Goal: Task Accomplishment & Management: Manage account settings

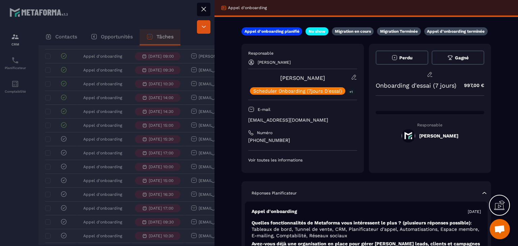
click at [198, 7] on button at bounding box center [204, 10] width 14 height 14
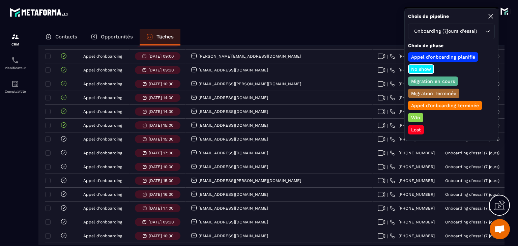
click at [414, 131] on div "Lost" at bounding box center [416, 129] width 16 height 9
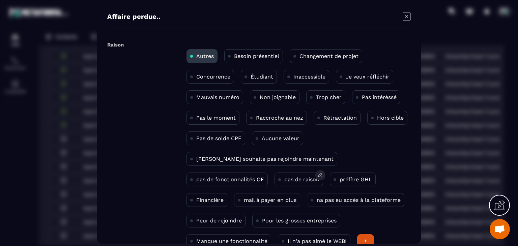
click at [285, 179] on p "pas de raison" at bounding box center [302, 180] width 35 height 6
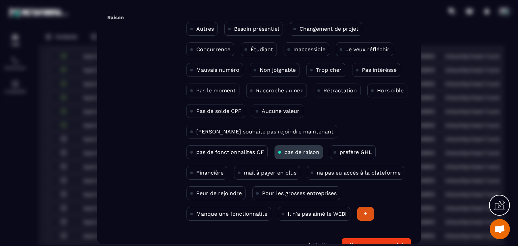
scroll to position [44, 0]
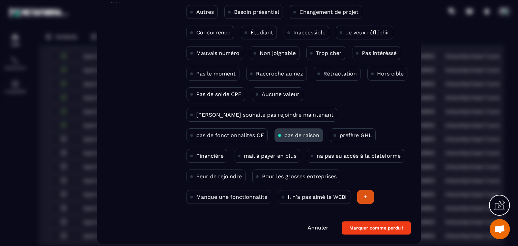
click at [354, 219] on form "Raison Autres Besoin présentiel Changement de projet Concurrence Étudiant Inacc…" at bounding box center [259, 115] width 304 height 240
click at [363, 230] on button "Marquer comme perdu !" at bounding box center [376, 228] width 69 height 13
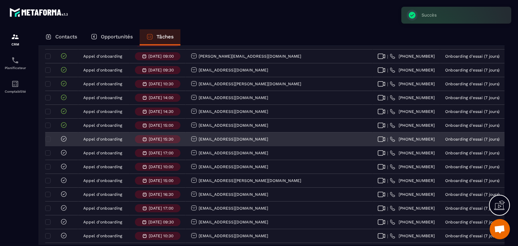
click at [61, 142] on icon at bounding box center [63, 139] width 7 height 7
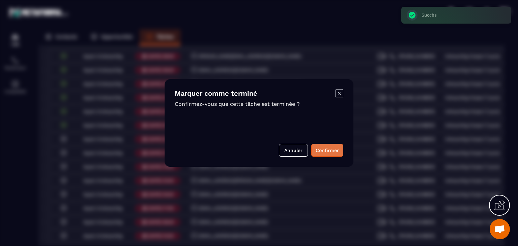
click at [340, 152] on button "Confirmer" at bounding box center [328, 150] width 32 height 13
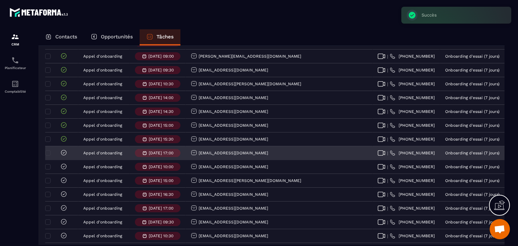
drag, startPoint x: 266, startPoint y: 156, endPoint x: 199, endPoint y: 160, distance: 66.6
click at [199, 160] on div "[EMAIL_ADDRESS][DOMAIN_NAME]" at bounding box center [279, 154] width 187 height 14
copy p "[EMAIL_ADDRESS][DOMAIN_NAME]"
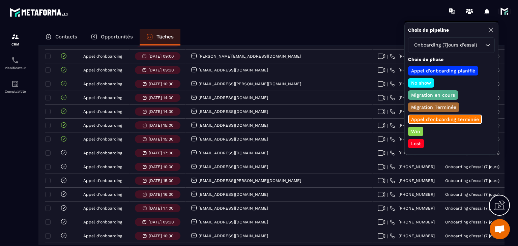
click at [419, 132] on p "Win" at bounding box center [415, 131] width 11 height 7
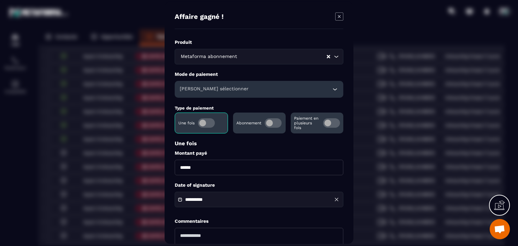
click at [211, 86] on h6 "[PERSON_NAME] sélectionner" at bounding box center [214, 89] width 69 height 7
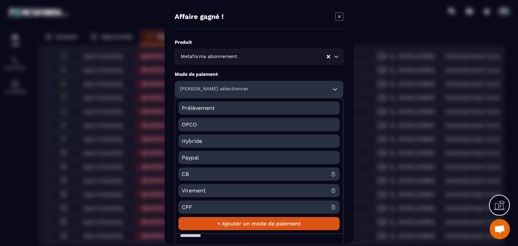
click at [191, 173] on span "CB" at bounding box center [256, 174] width 149 height 13
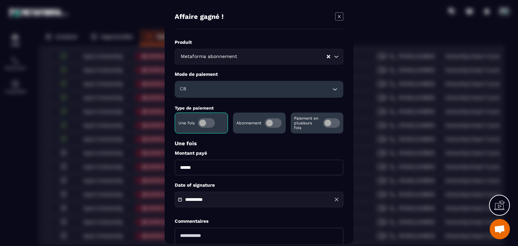
click at [179, 170] on input "******" at bounding box center [259, 168] width 169 height 16
type input "*******"
click at [229, 204] on div "**********" at bounding box center [259, 200] width 169 height 16
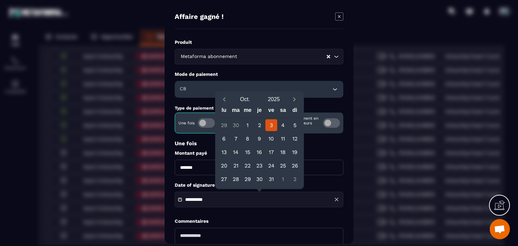
click at [220, 104] on div "[DATE]" at bounding box center [259, 100] width 83 height 12
click at [226, 99] on icon "Previous month" at bounding box center [224, 99] width 7 height 7
click at [228, 166] on div "21" at bounding box center [224, 166] width 12 height 12
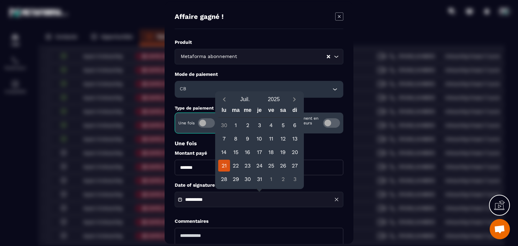
type input "**********"
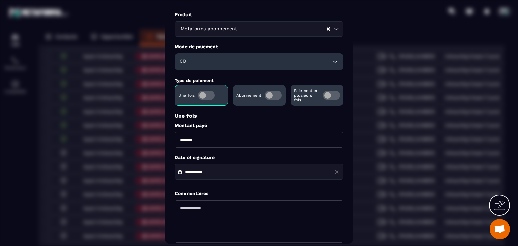
scroll to position [65, 0]
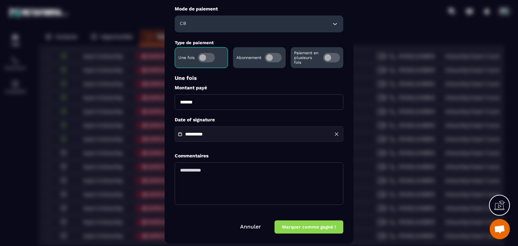
click at [300, 228] on button "Marquer comme gagné !" at bounding box center [309, 227] width 69 height 13
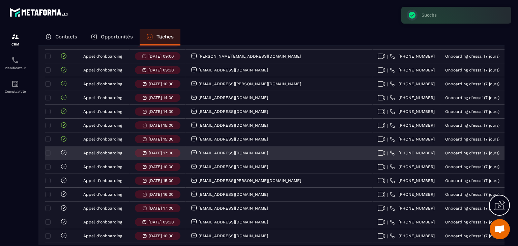
click at [66, 156] on icon at bounding box center [63, 153] width 7 height 7
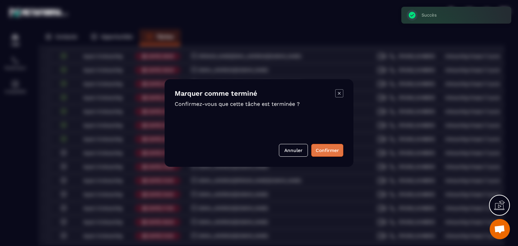
click at [325, 152] on button "Confirmer" at bounding box center [328, 150] width 32 height 13
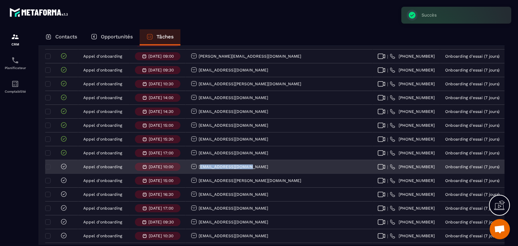
drag, startPoint x: 264, startPoint y: 172, endPoint x: 199, endPoint y: 172, distance: 64.8
click at [199, 172] on div "[EMAIL_ADDRESS][DOMAIN_NAME]" at bounding box center [279, 168] width 187 height 14
click at [249, 170] on div "[EMAIL_ADDRESS][DOMAIN_NAME]" at bounding box center [279, 168] width 187 height 14
drag, startPoint x: 249, startPoint y: 170, endPoint x: 201, endPoint y: 168, distance: 48.3
click at [201, 168] on div "[EMAIL_ADDRESS][DOMAIN_NAME]" at bounding box center [279, 168] width 187 height 14
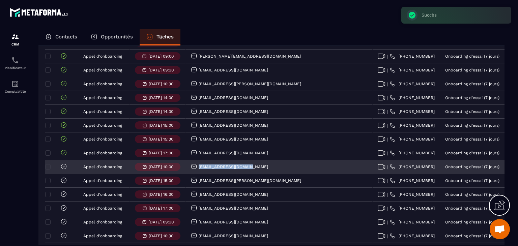
copy p "[EMAIL_ADDRESS][DOMAIN_NAME]"
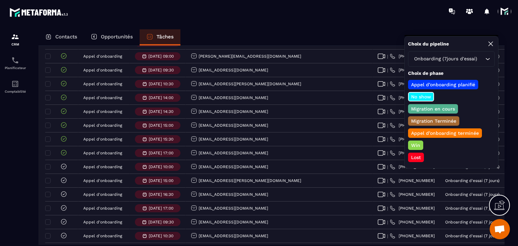
click at [416, 156] on p "Lost" at bounding box center [416, 157] width 12 height 7
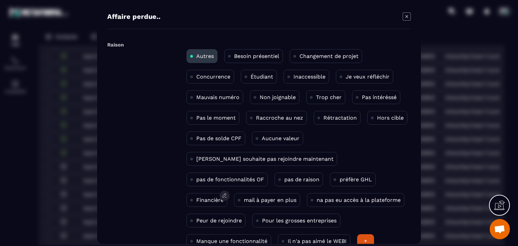
click at [224, 197] on p "Financière" at bounding box center [209, 200] width 27 height 6
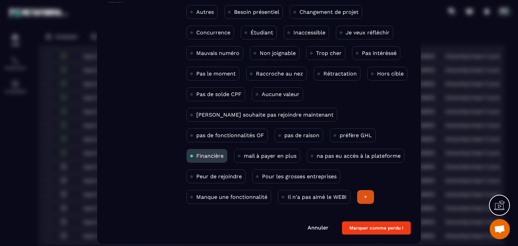
click at [371, 229] on button "Marquer comme perdu !" at bounding box center [376, 228] width 69 height 13
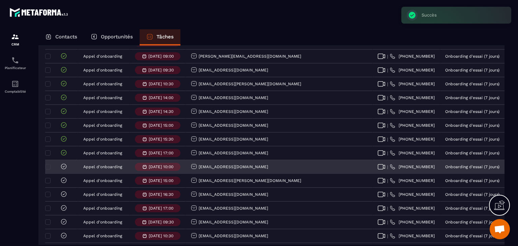
click at [64, 170] on icon at bounding box center [63, 166] width 7 height 7
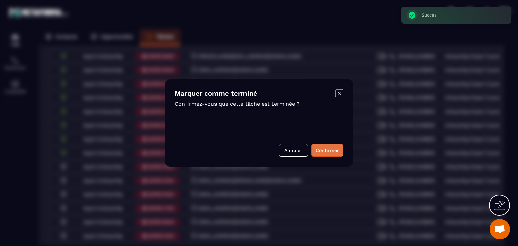
click at [331, 147] on button "Confirmer" at bounding box center [328, 150] width 32 height 13
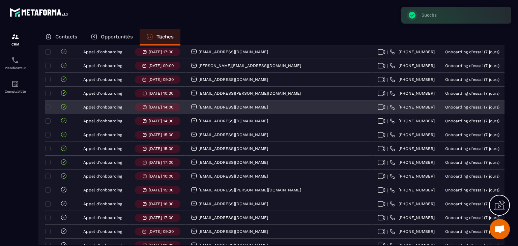
scroll to position [101, 0]
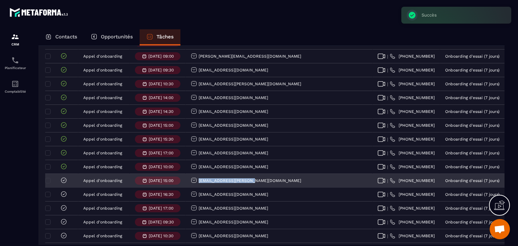
drag, startPoint x: 248, startPoint y: 188, endPoint x: 195, endPoint y: 184, distance: 53.5
click at [195, 184] on div "[EMAIL_ADDRESS][PERSON_NAME][DOMAIN_NAME]" at bounding box center [279, 182] width 187 height 14
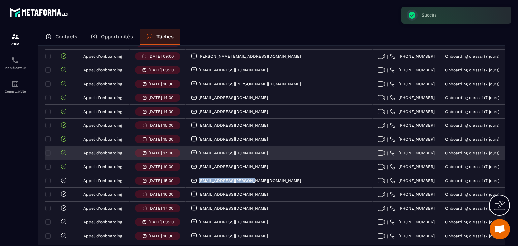
copy p "[EMAIL_ADDRESS][PERSON_NAME][DOMAIN_NAME]"
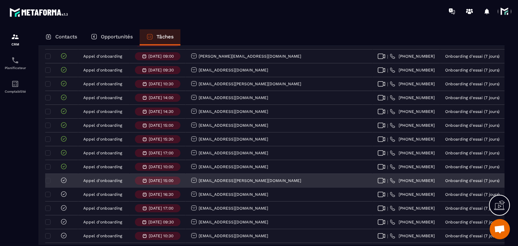
drag, startPoint x: 448, startPoint y: 183, endPoint x: 451, endPoint y: 176, distance: 7.9
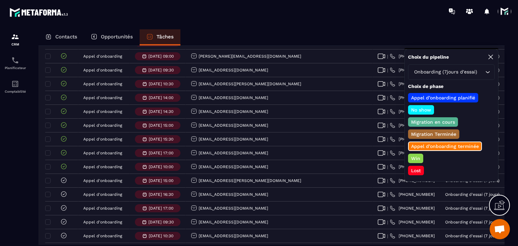
click at [417, 160] on p "Win" at bounding box center [415, 158] width 11 height 7
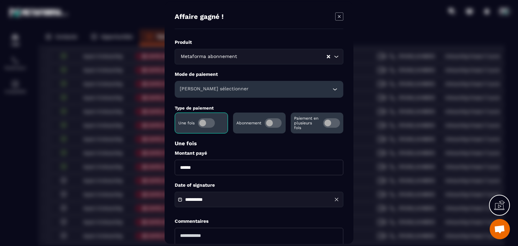
click at [180, 167] on input "******" at bounding box center [259, 168] width 169 height 16
type input "*******"
click at [230, 91] on div "[PERSON_NAME] sélectionner" at bounding box center [259, 89] width 169 height 17
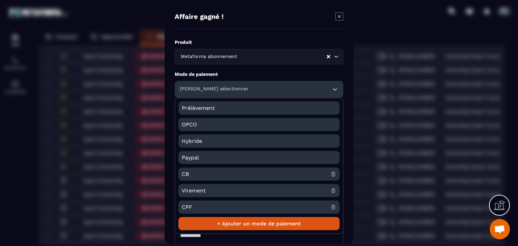
click at [200, 171] on span "CB" at bounding box center [256, 174] width 149 height 13
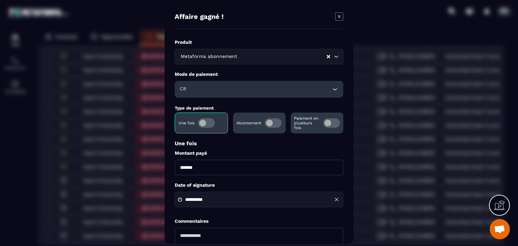
scroll to position [34, 0]
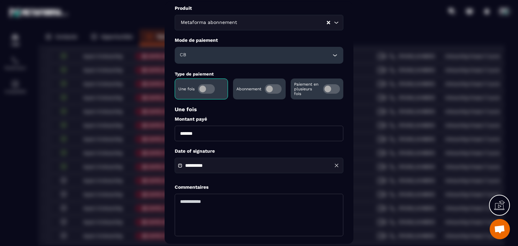
click at [191, 165] on input "**********" at bounding box center [208, 166] width 47 height 5
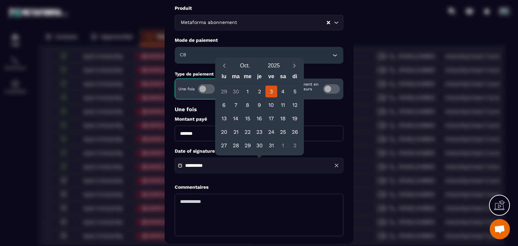
click at [227, 70] on button "Previous month" at bounding box center [224, 65] width 12 height 9
click at [224, 68] on icon "Previous month" at bounding box center [224, 65] width 7 height 7
click at [284, 119] on div "16" at bounding box center [283, 119] width 12 height 12
type input "**********"
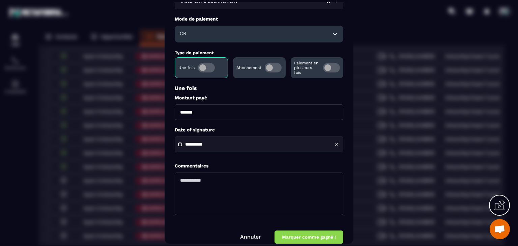
scroll to position [65, 0]
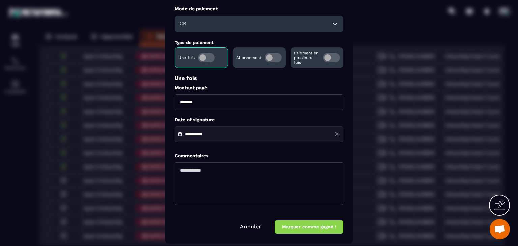
click at [313, 228] on button "Marquer comme gagné !" at bounding box center [309, 227] width 69 height 13
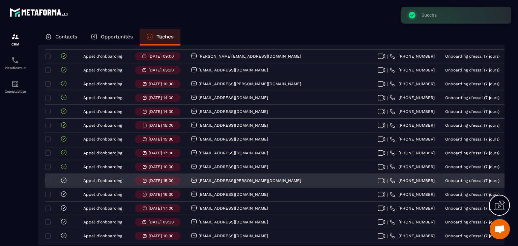
click at [64, 184] on icon at bounding box center [63, 180] width 7 height 7
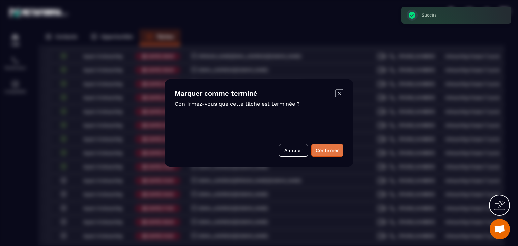
click at [324, 149] on button "Confirmer" at bounding box center [328, 150] width 32 height 13
